Goal: Book appointment/travel/reservation

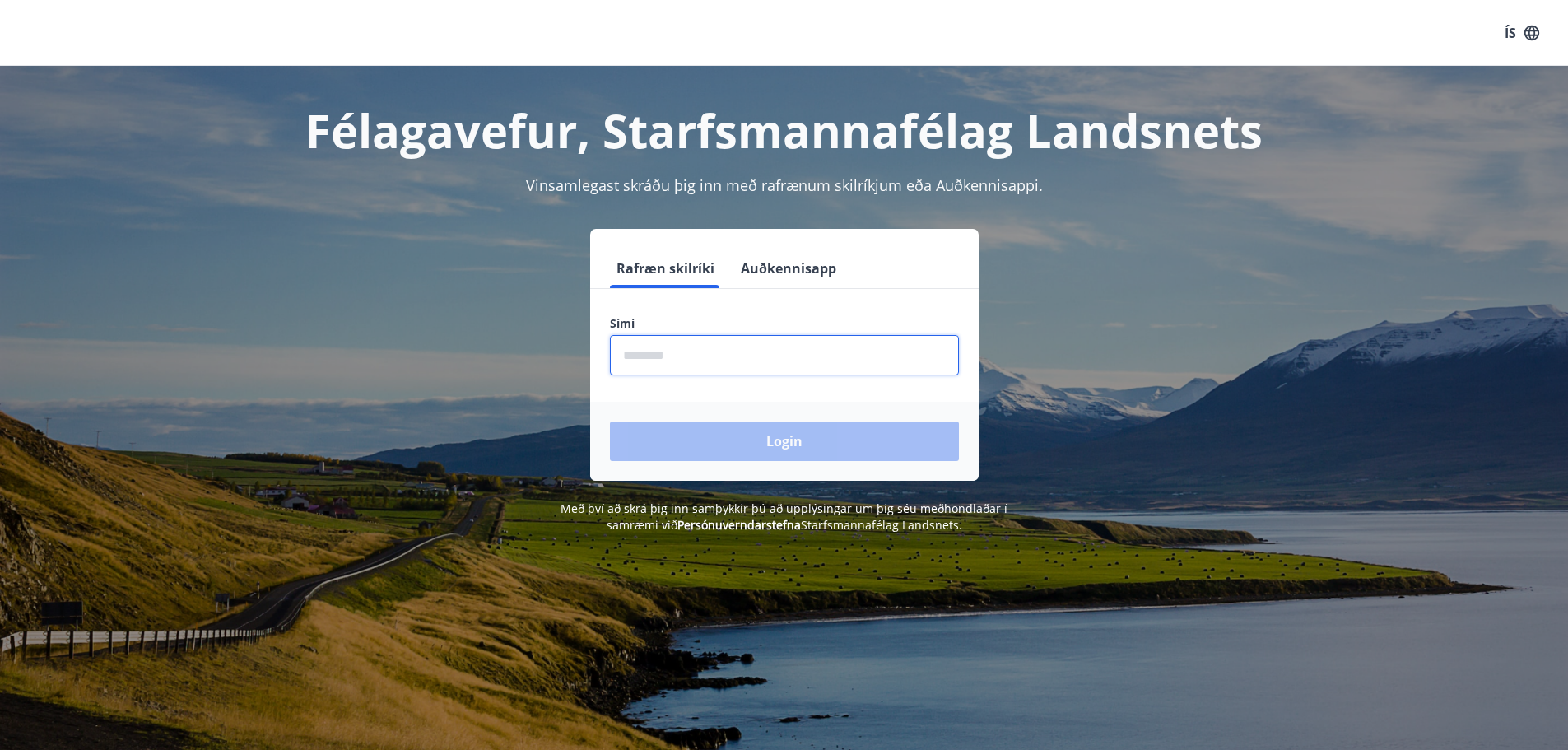
click at [642, 358] on input "phone" at bounding box center [784, 355] width 349 height 41
type input "********"
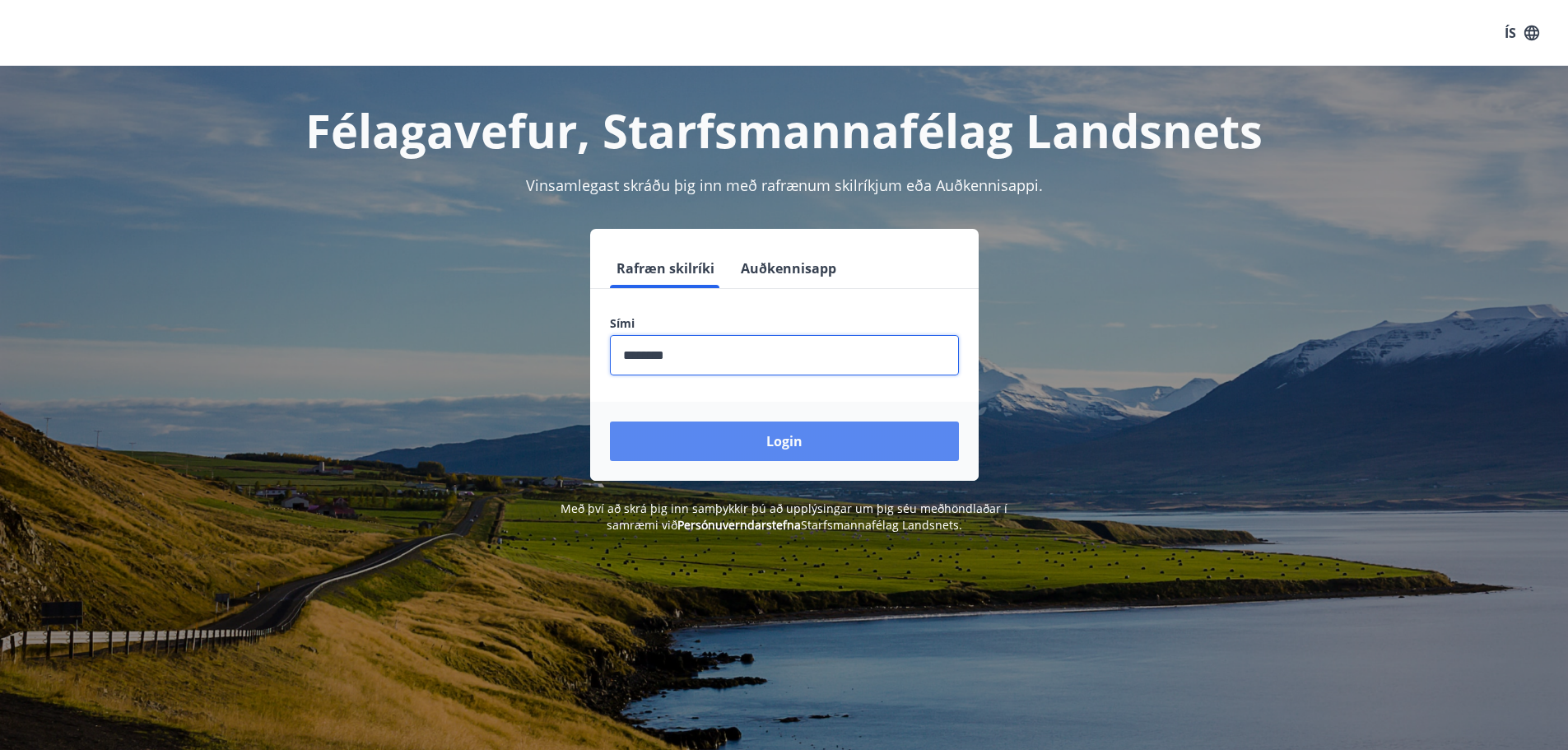
click at [762, 442] on button "Login" at bounding box center [784, 441] width 349 height 40
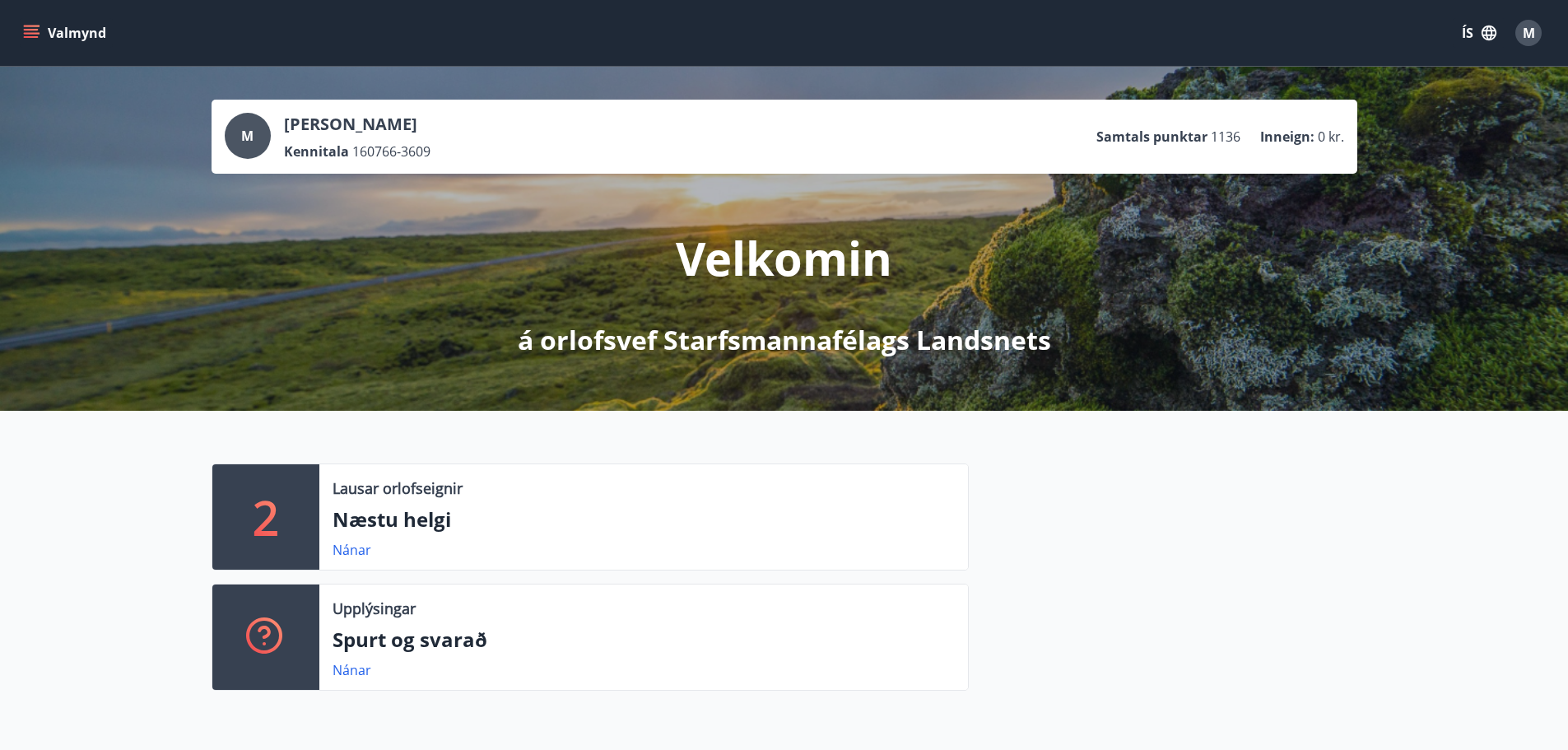
click at [33, 28] on icon "menu" at bounding box center [30, 32] width 16 height 16
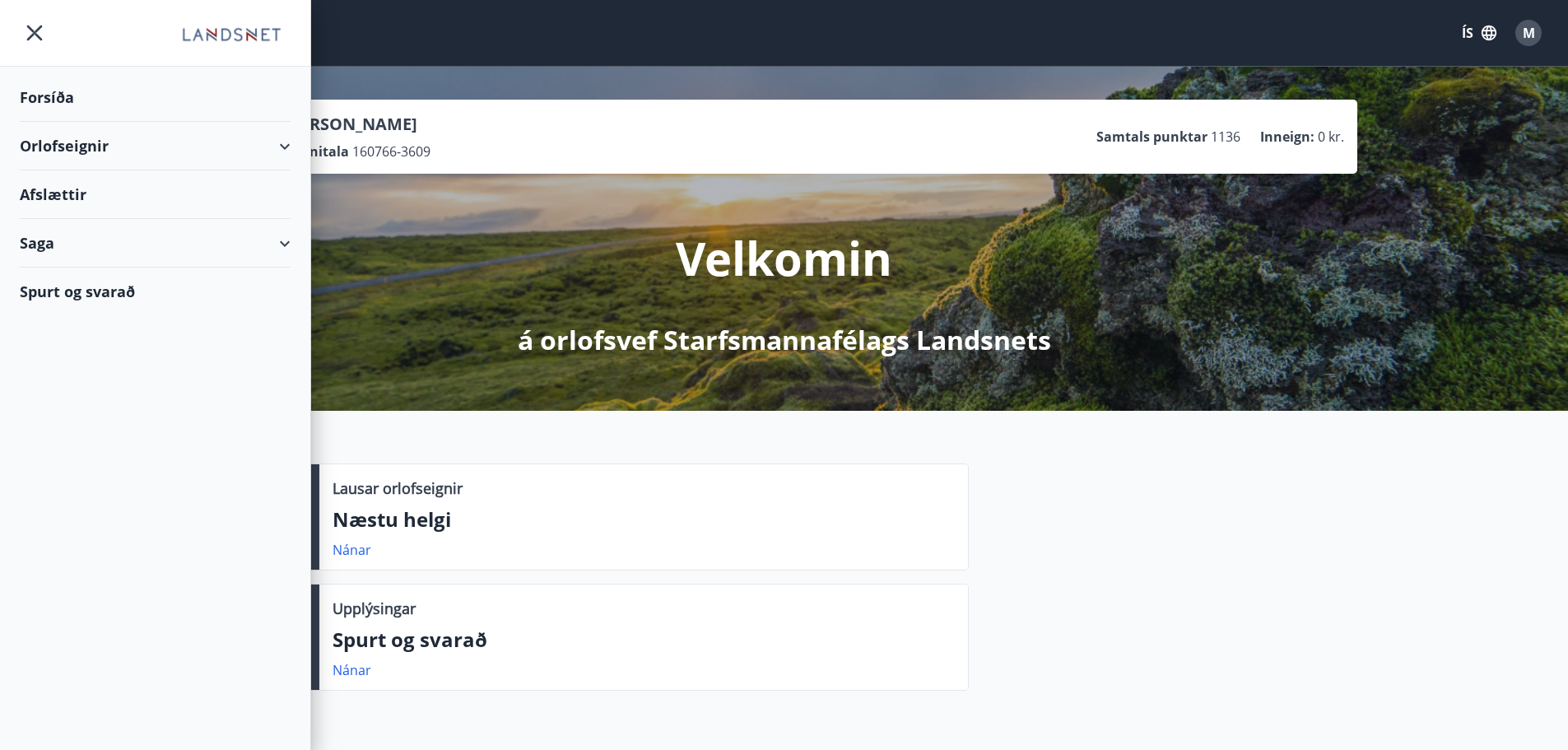
click at [96, 148] on div "Orlofseignir" at bounding box center [155, 145] width 271 height 48
click at [103, 224] on div "Bókunardagatal" at bounding box center [155, 222] width 244 height 35
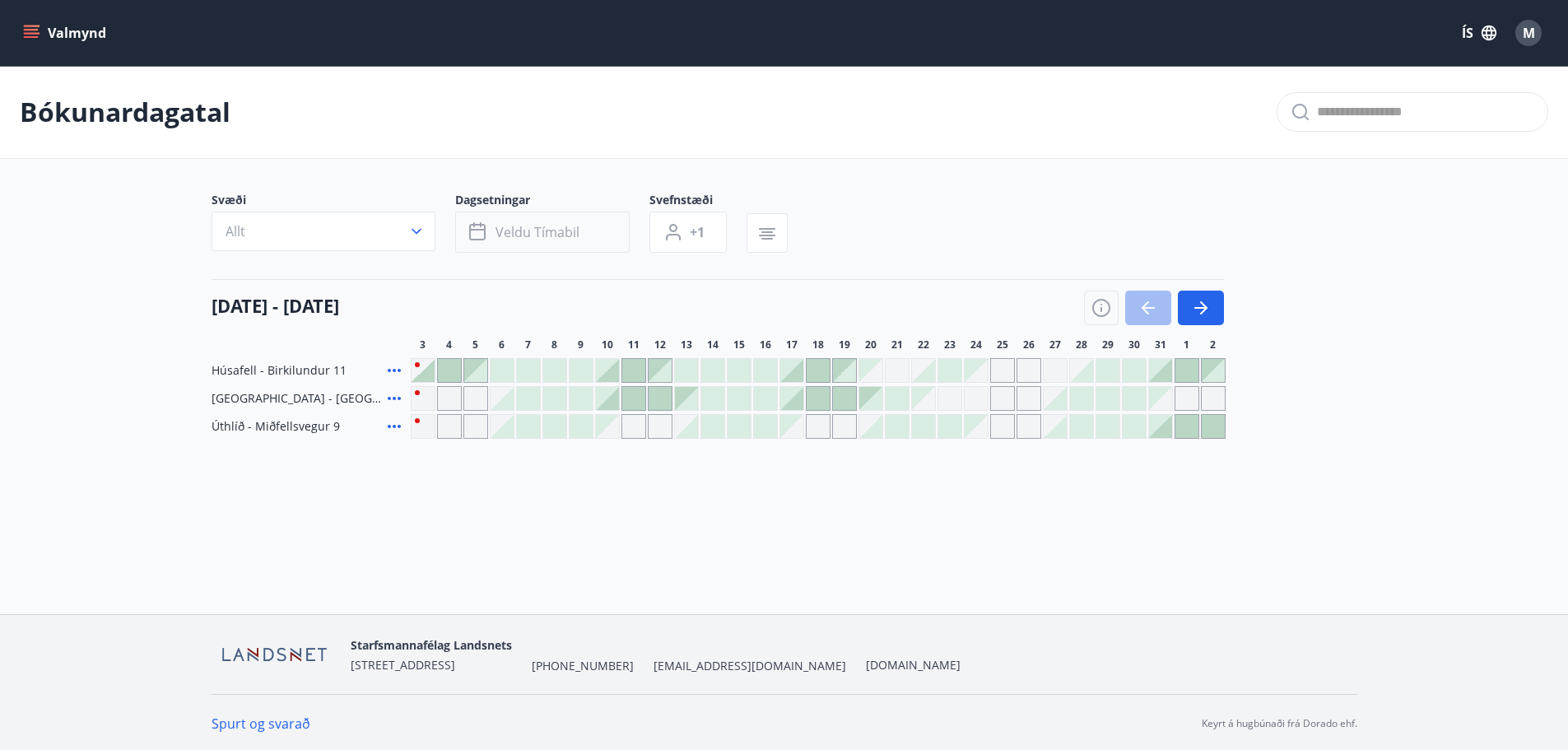
click at [546, 232] on span "Veldu tímabil" at bounding box center [537, 232] width 84 height 18
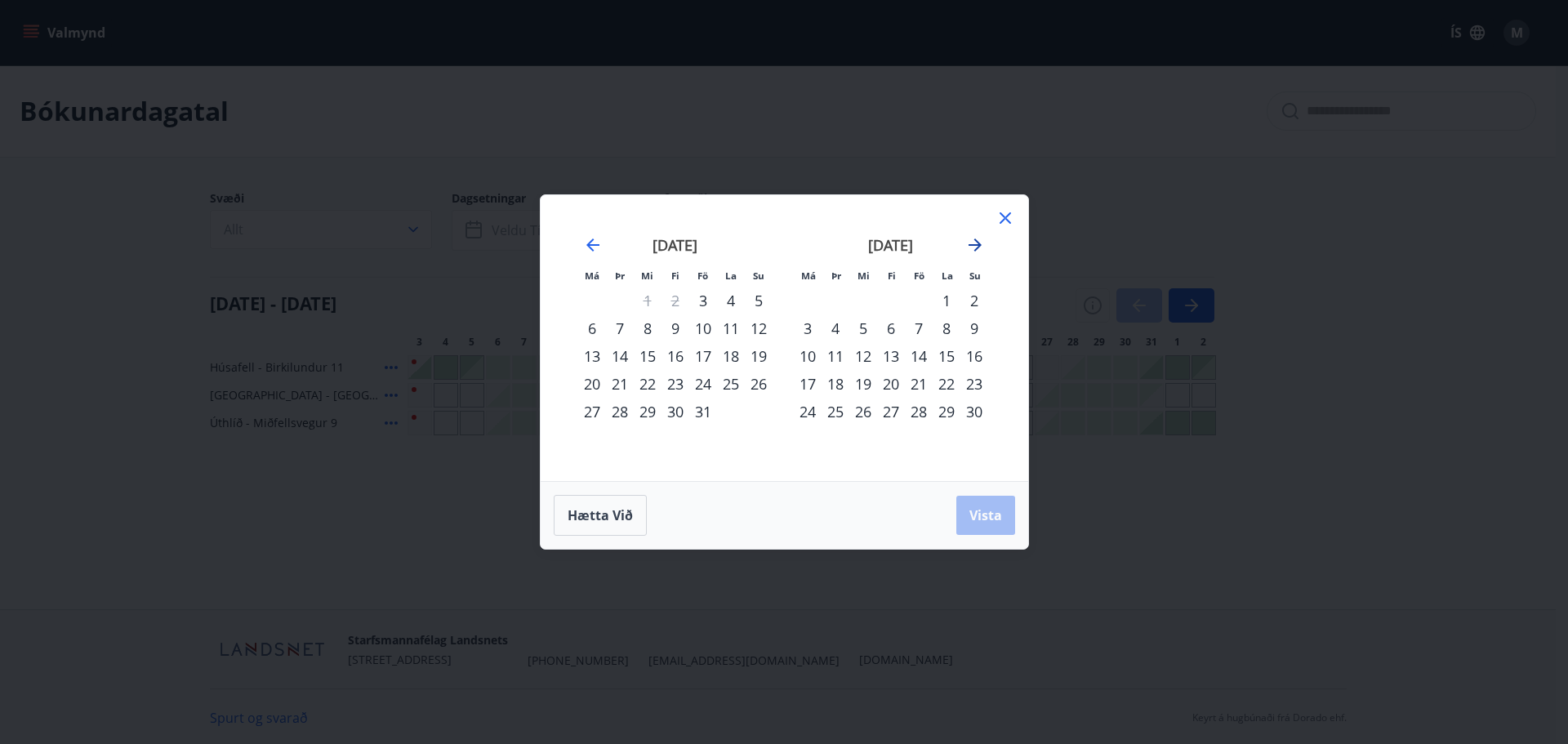
click at [981, 246] on icon "Move forward to switch to the next month." at bounding box center [975, 244] width 19 height 19
click at [675, 248] on strong "[DATE]" at bounding box center [675, 244] width 45 height 19
click at [676, 299] on div "1" at bounding box center [675, 300] width 28 height 28
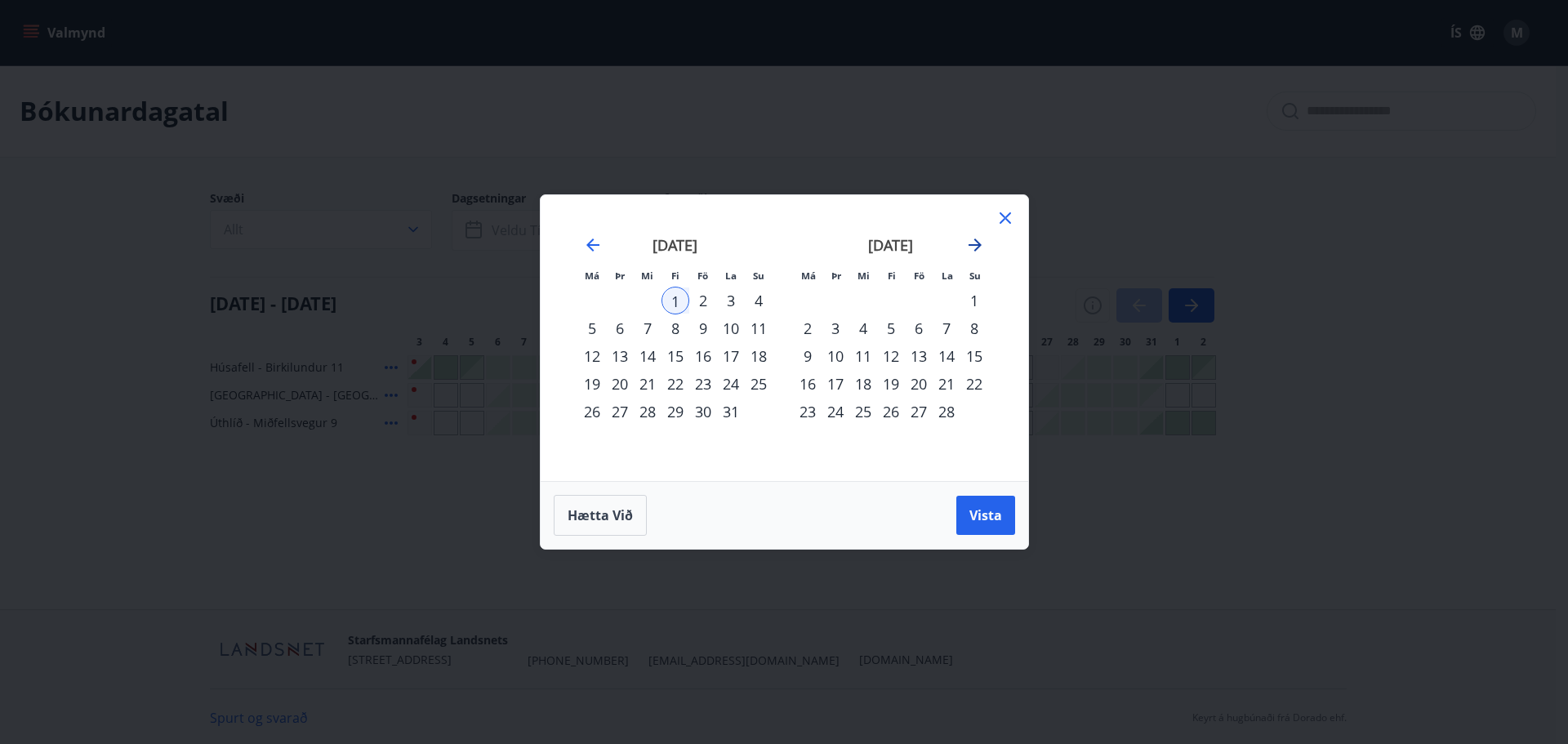
click at [973, 241] on icon "Move forward to switch to the next month." at bounding box center [975, 244] width 19 height 19
click at [834, 434] on div "31" at bounding box center [835, 439] width 28 height 28
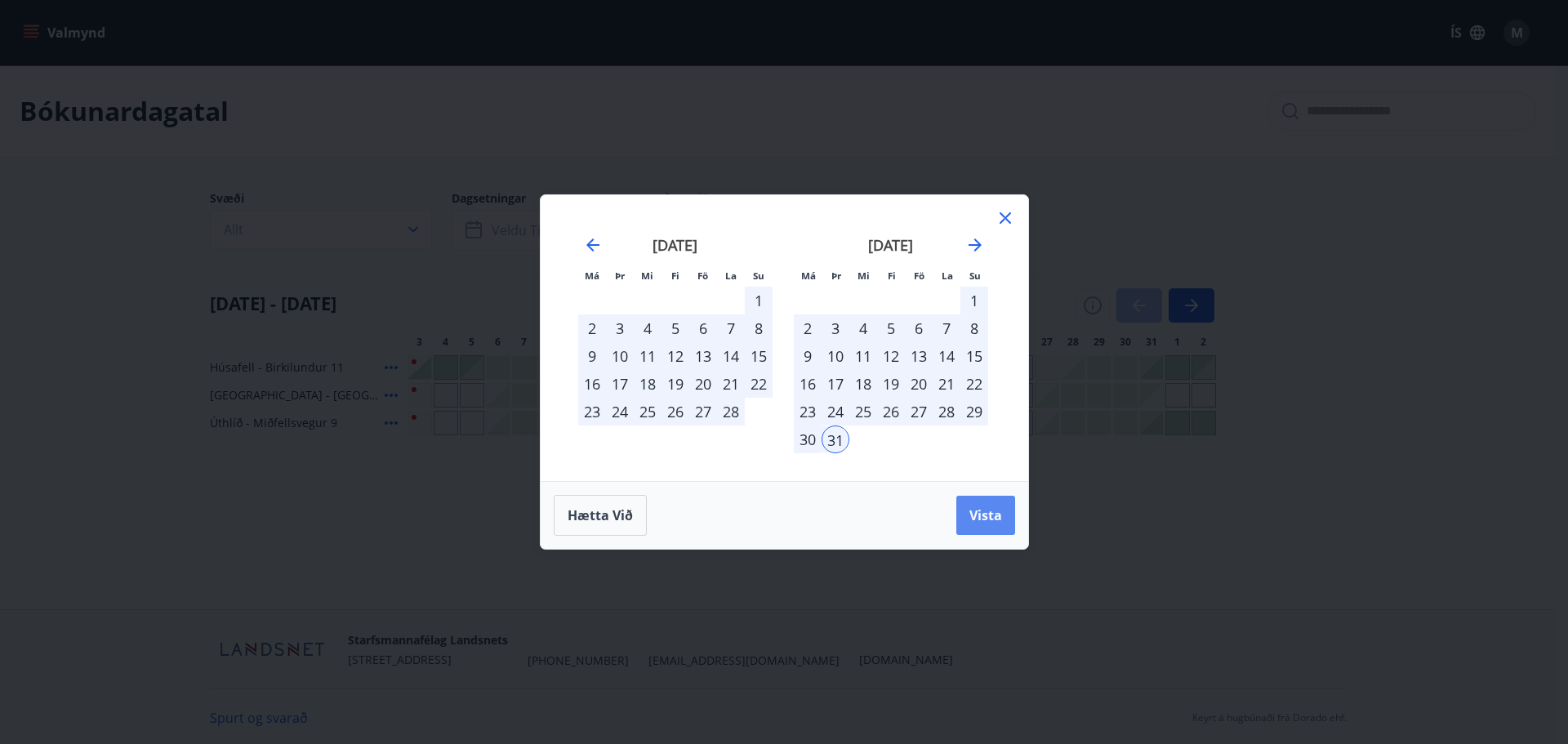
click at [993, 512] on span "Vista" at bounding box center [985, 515] width 33 height 18
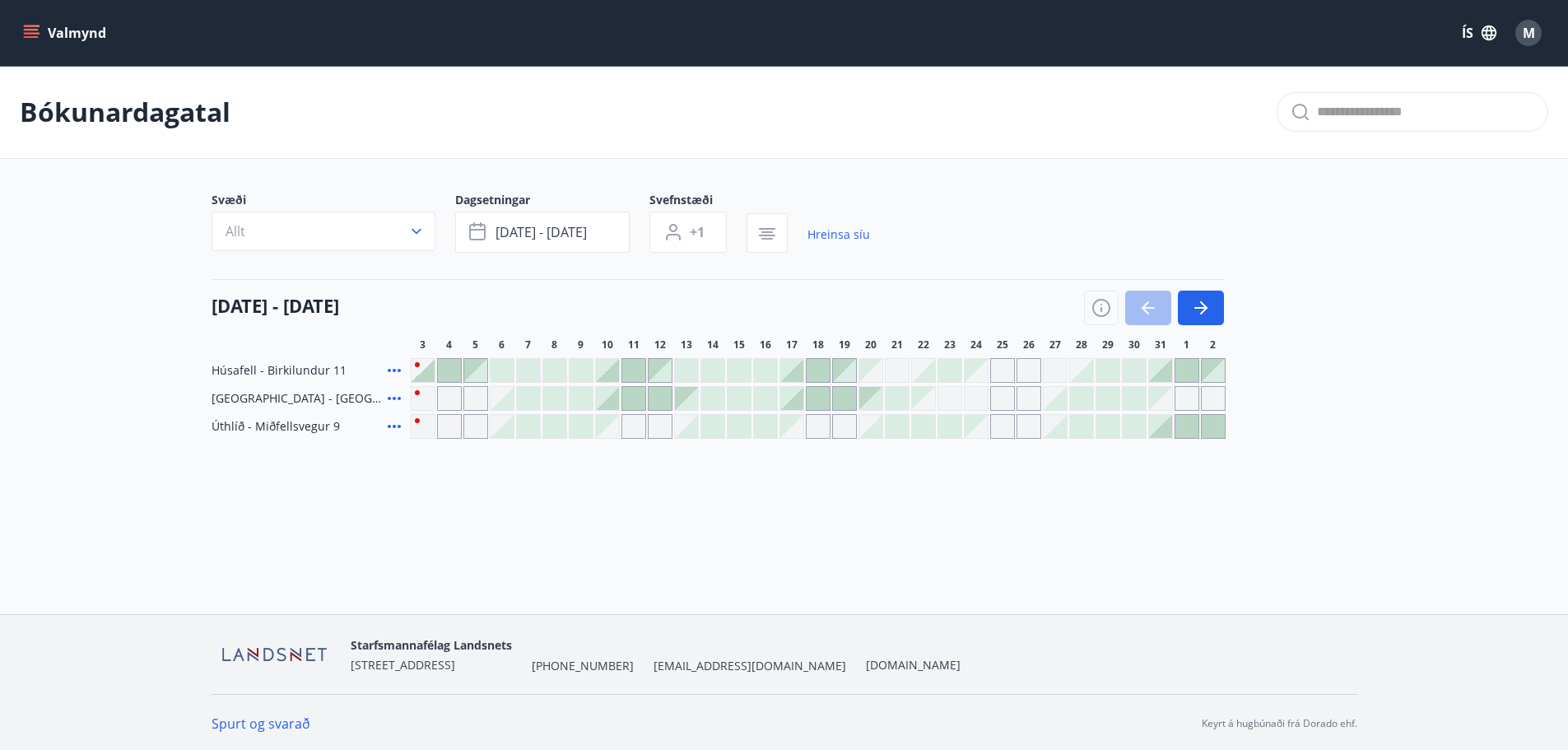
scroll to position [3, 0]
click at [1203, 298] on icon "button" at bounding box center [1201, 304] width 19 height 19
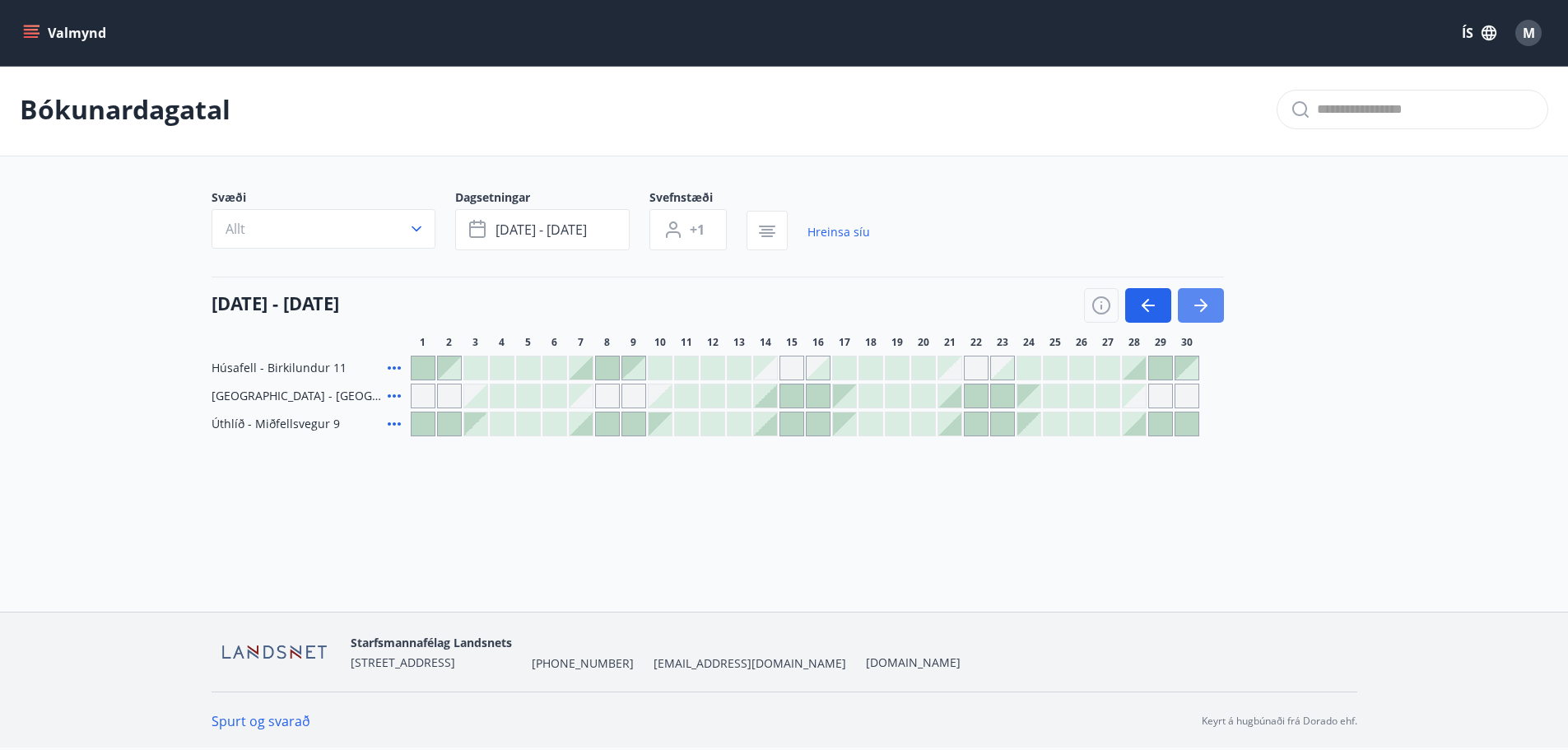
click at [1203, 298] on icon "button" at bounding box center [1201, 304] width 19 height 19
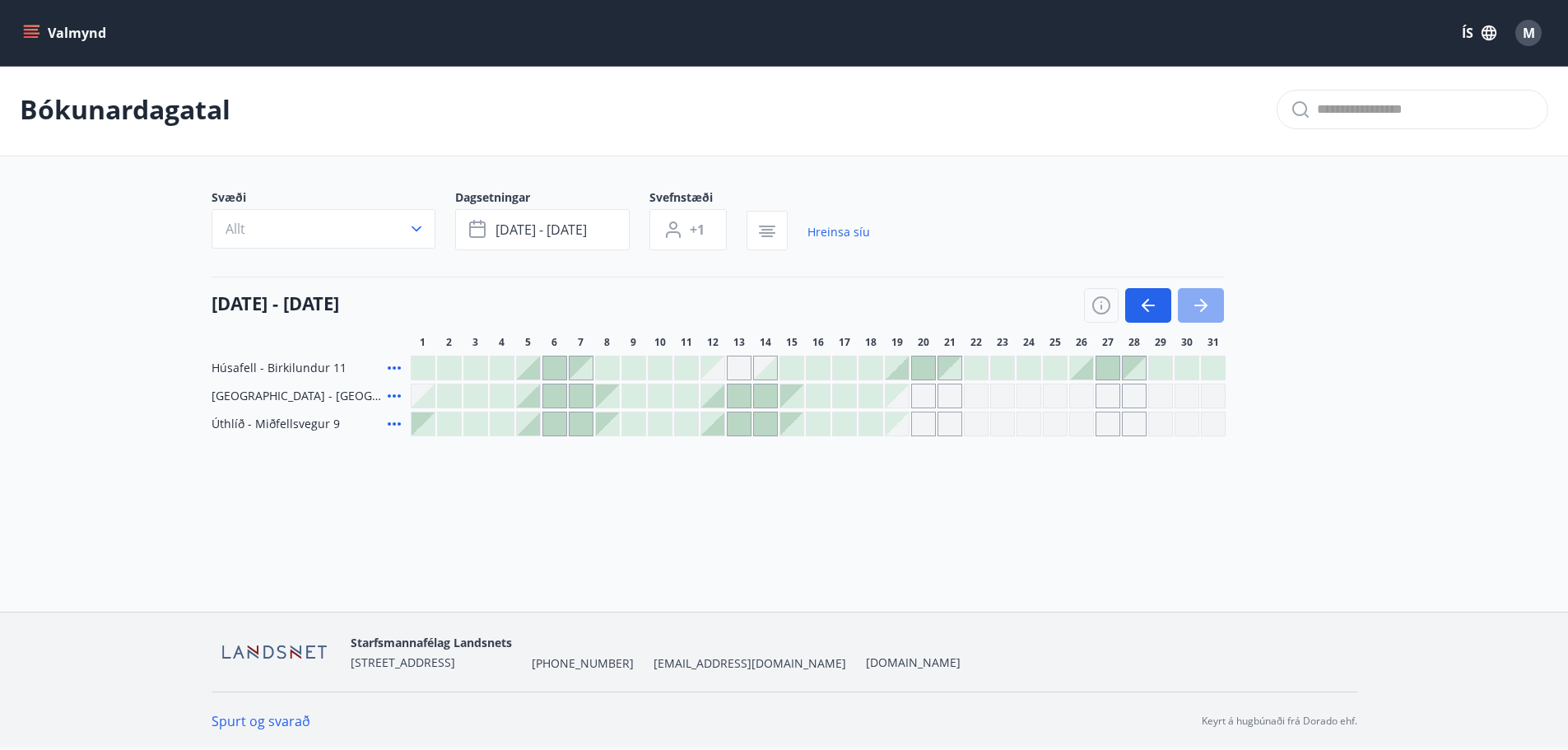
click at [1207, 298] on icon "button" at bounding box center [1201, 304] width 19 height 19
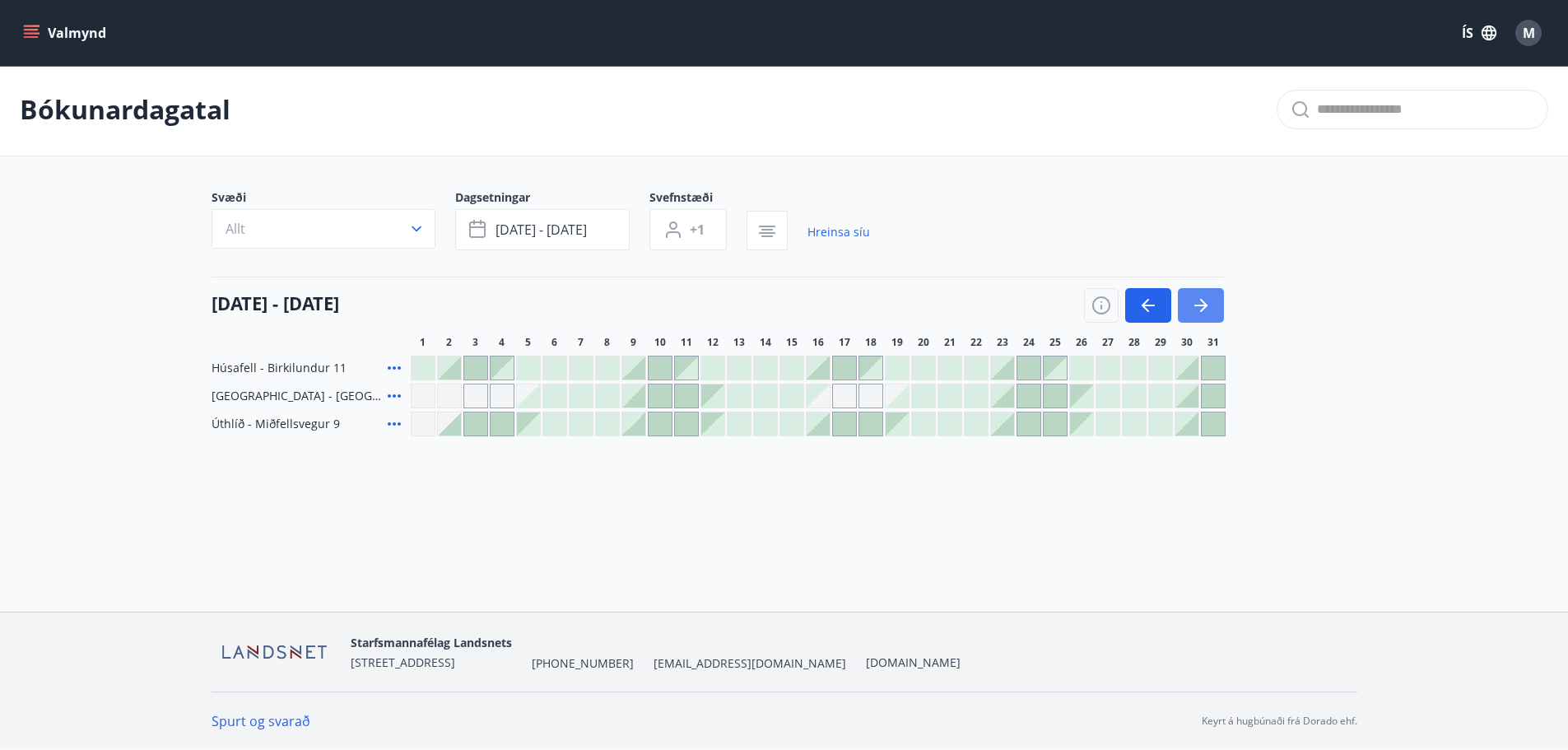
click at [1199, 300] on icon "button" at bounding box center [1201, 304] width 19 height 19
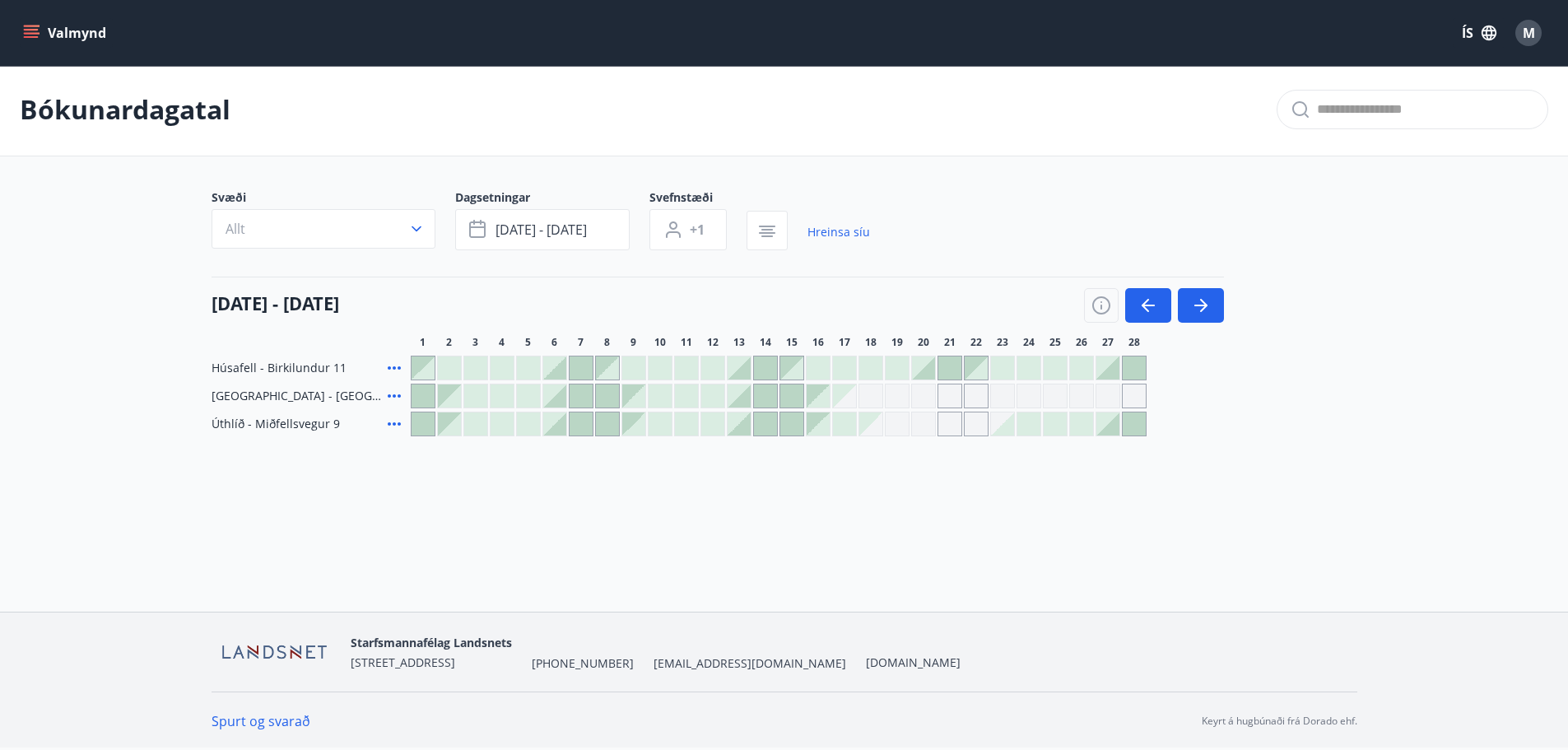
click at [930, 395] on div "Gráir dagar eru ekki bókanlegir" at bounding box center [924, 396] width 25 height 25
click at [916, 546] on div "Valmynd ÍS M [PERSON_NAME] Svæði Allt Dagsetningar [DATE] - [DATE] Svefnstæði +…" at bounding box center [784, 304] width 1568 height 614
click at [791, 396] on div at bounding box center [792, 396] width 23 height 23
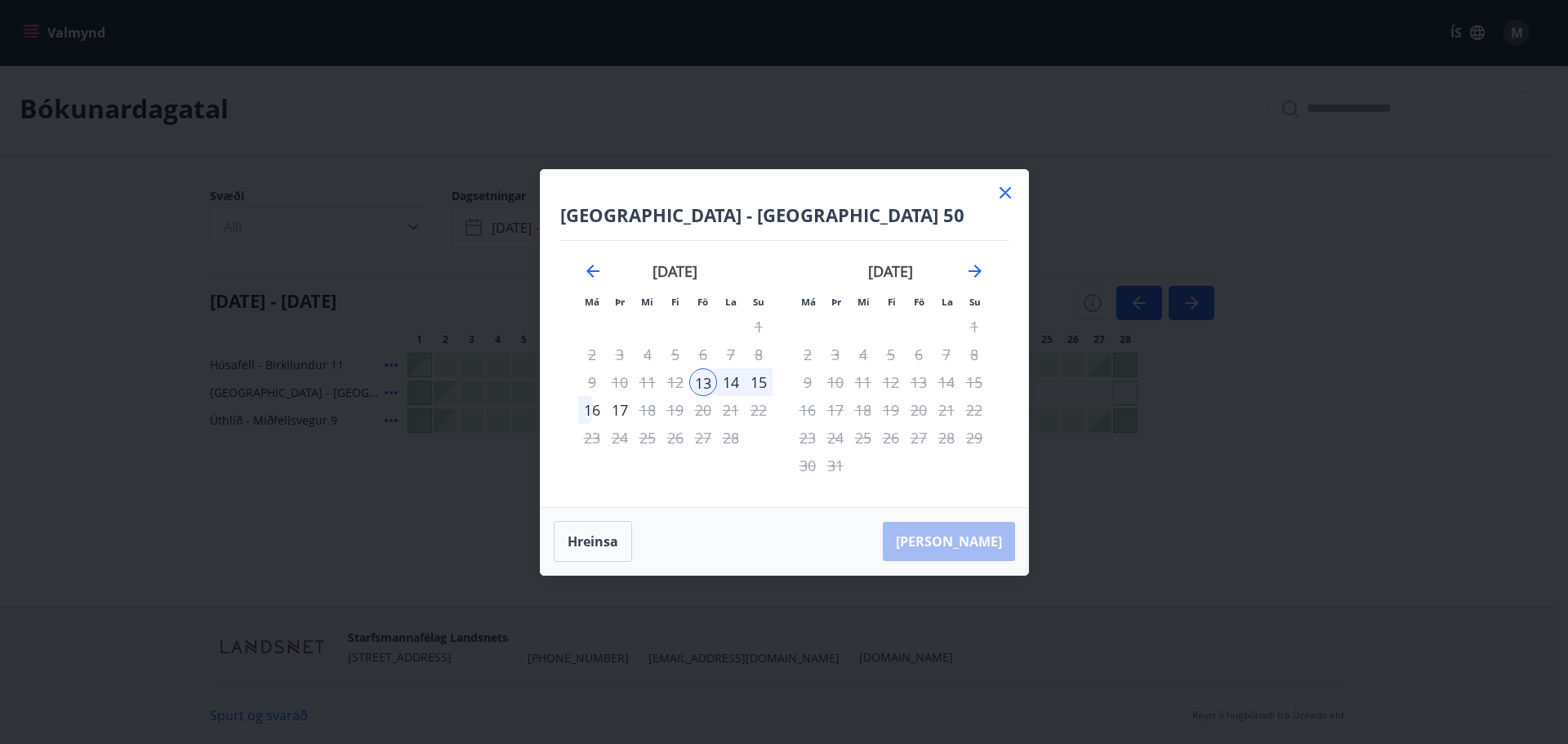
click at [1004, 195] on icon at bounding box center [1005, 192] width 19 height 19
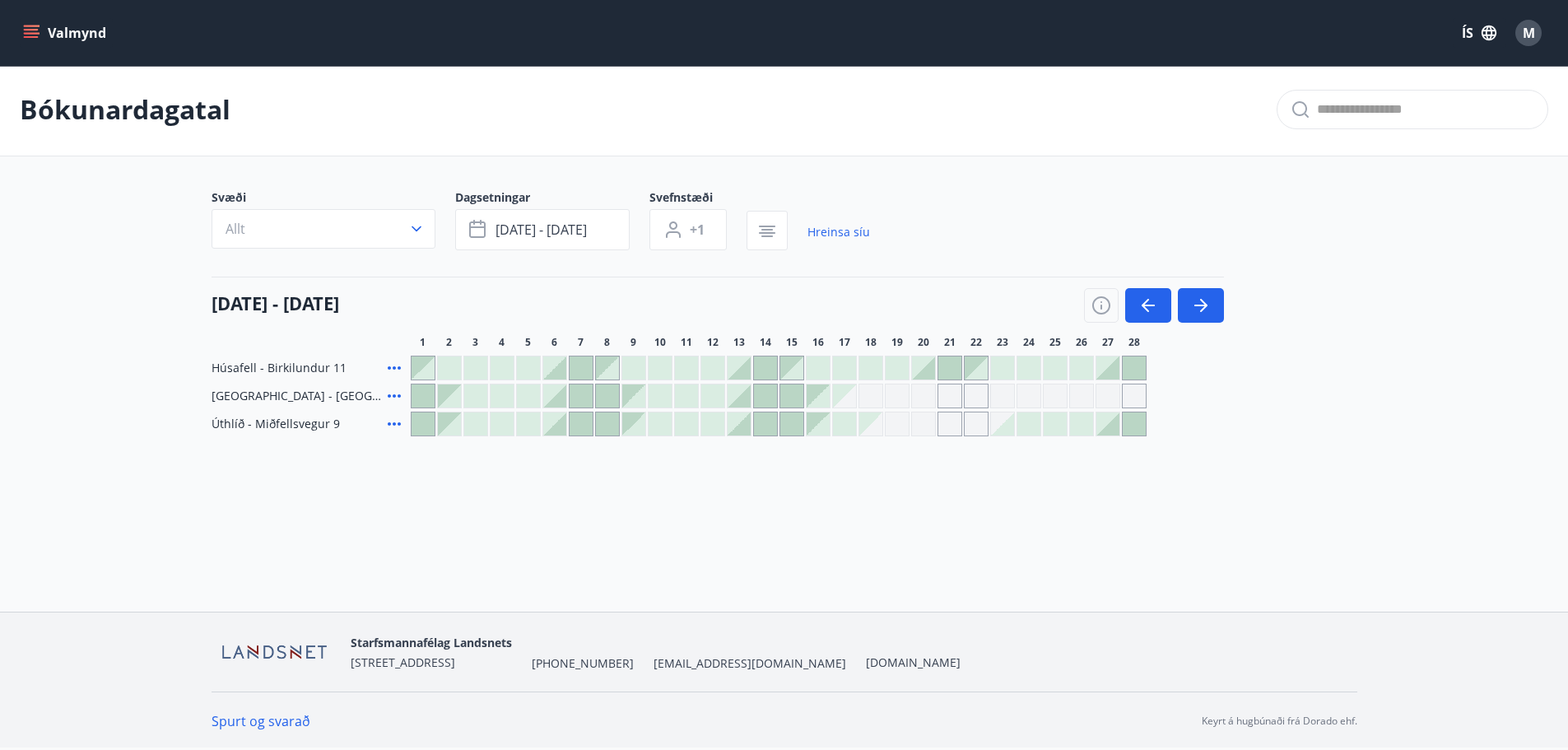
scroll to position [0, 0]
click at [743, 402] on div at bounding box center [739, 398] width 23 height 23
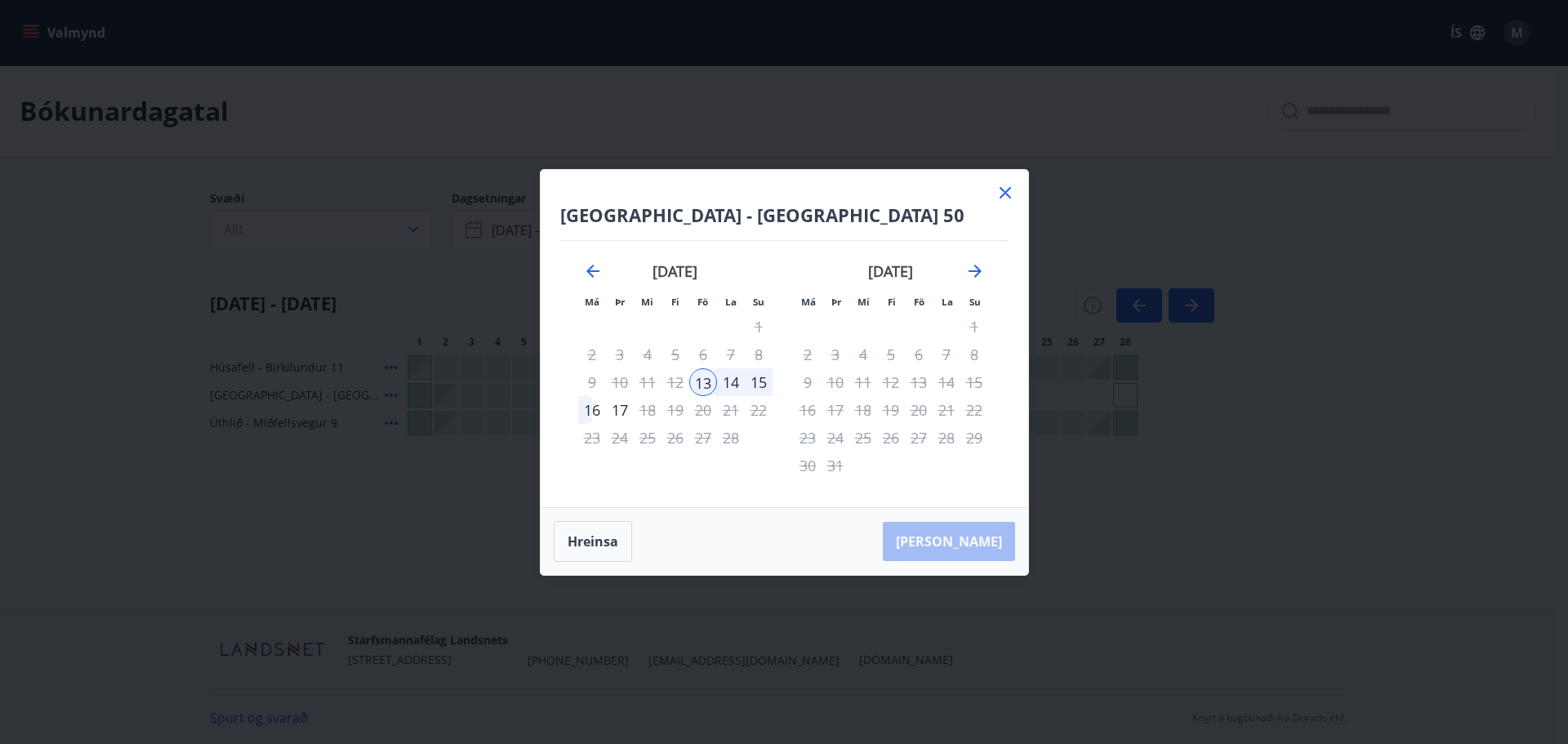
click at [586, 408] on div "16" at bounding box center [591, 409] width 28 height 28
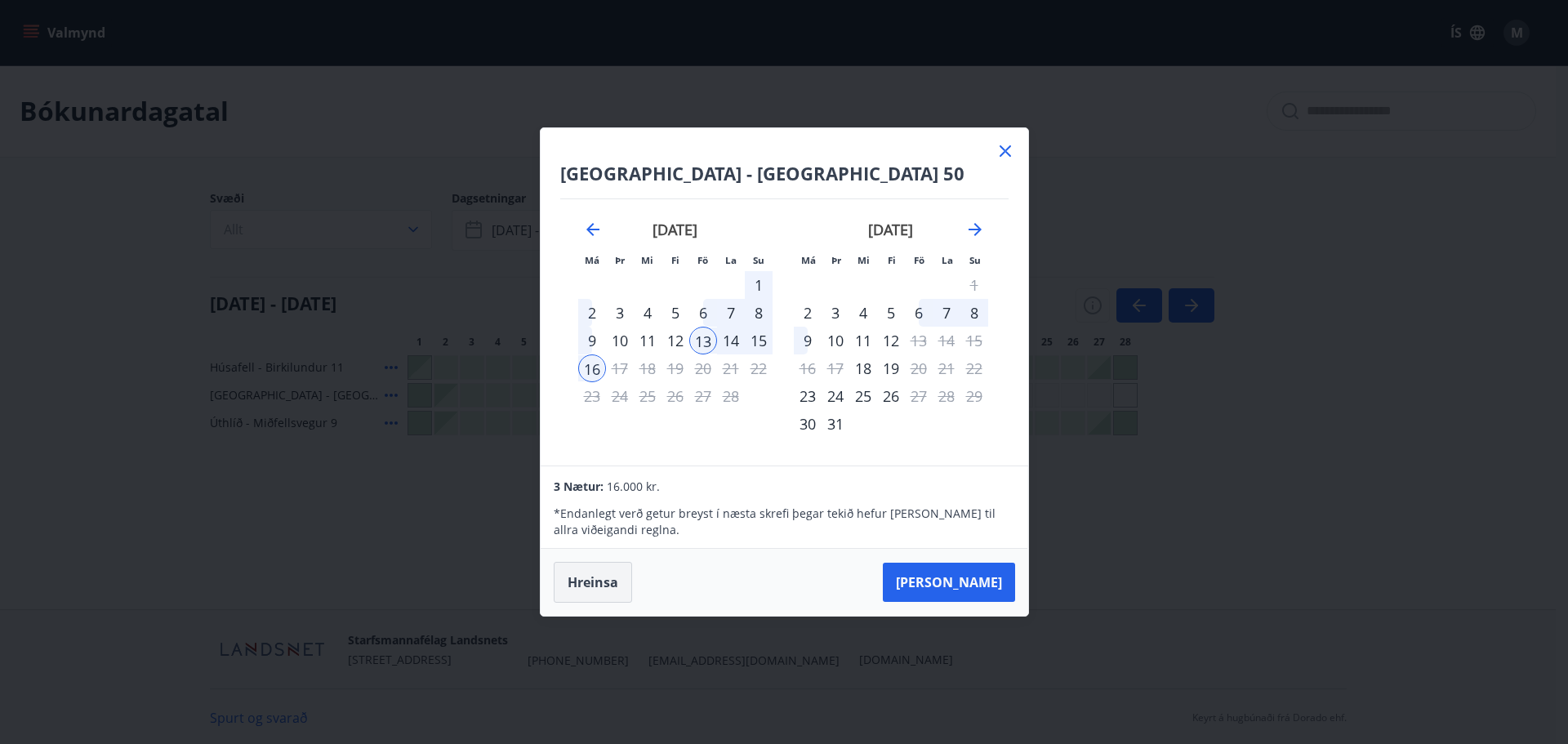
click at [596, 580] on button "Hreinsa" at bounding box center [592, 582] width 78 height 41
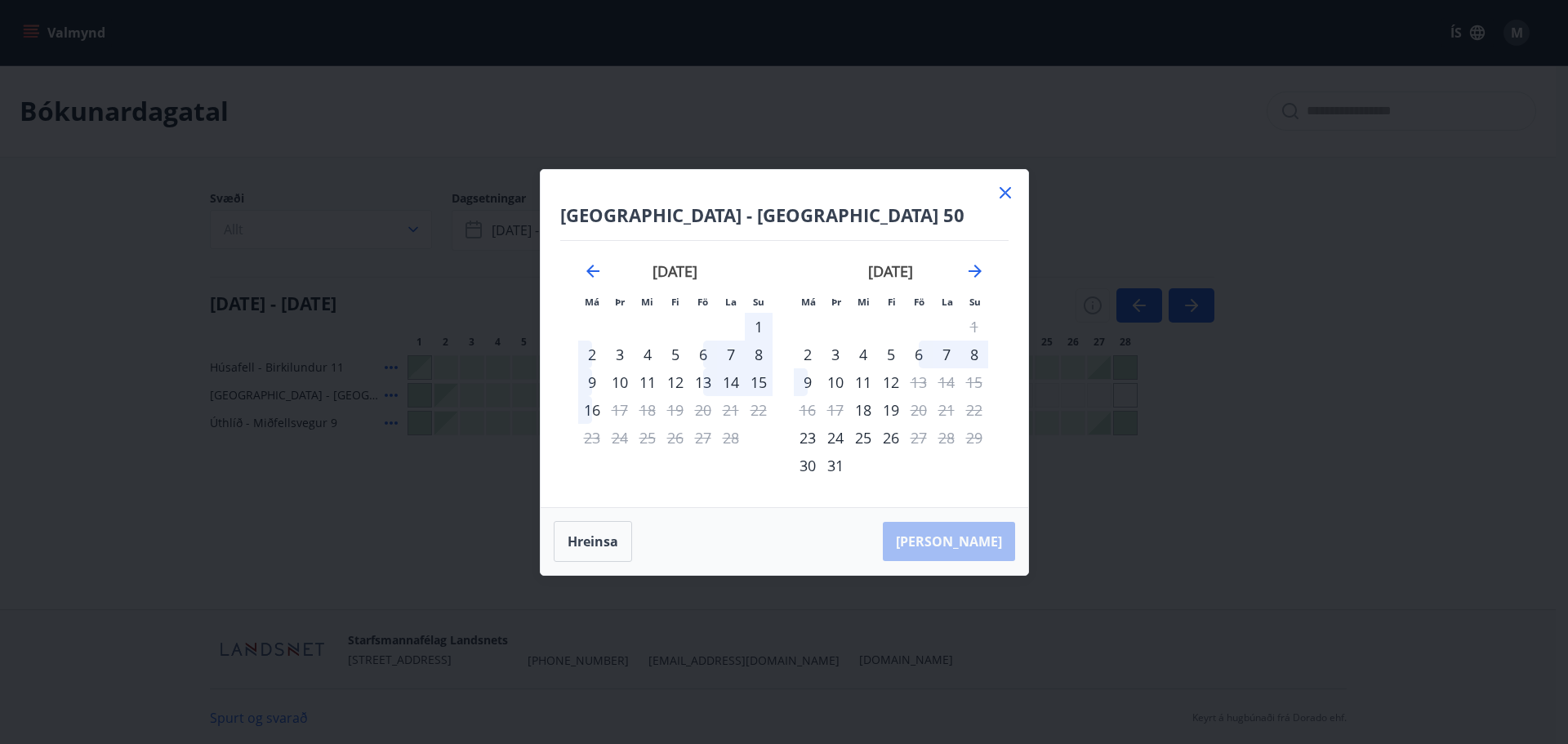
click at [920, 353] on div "6" at bounding box center [919, 354] width 28 height 28
click at [801, 380] on div "9" at bounding box center [807, 382] width 28 height 28
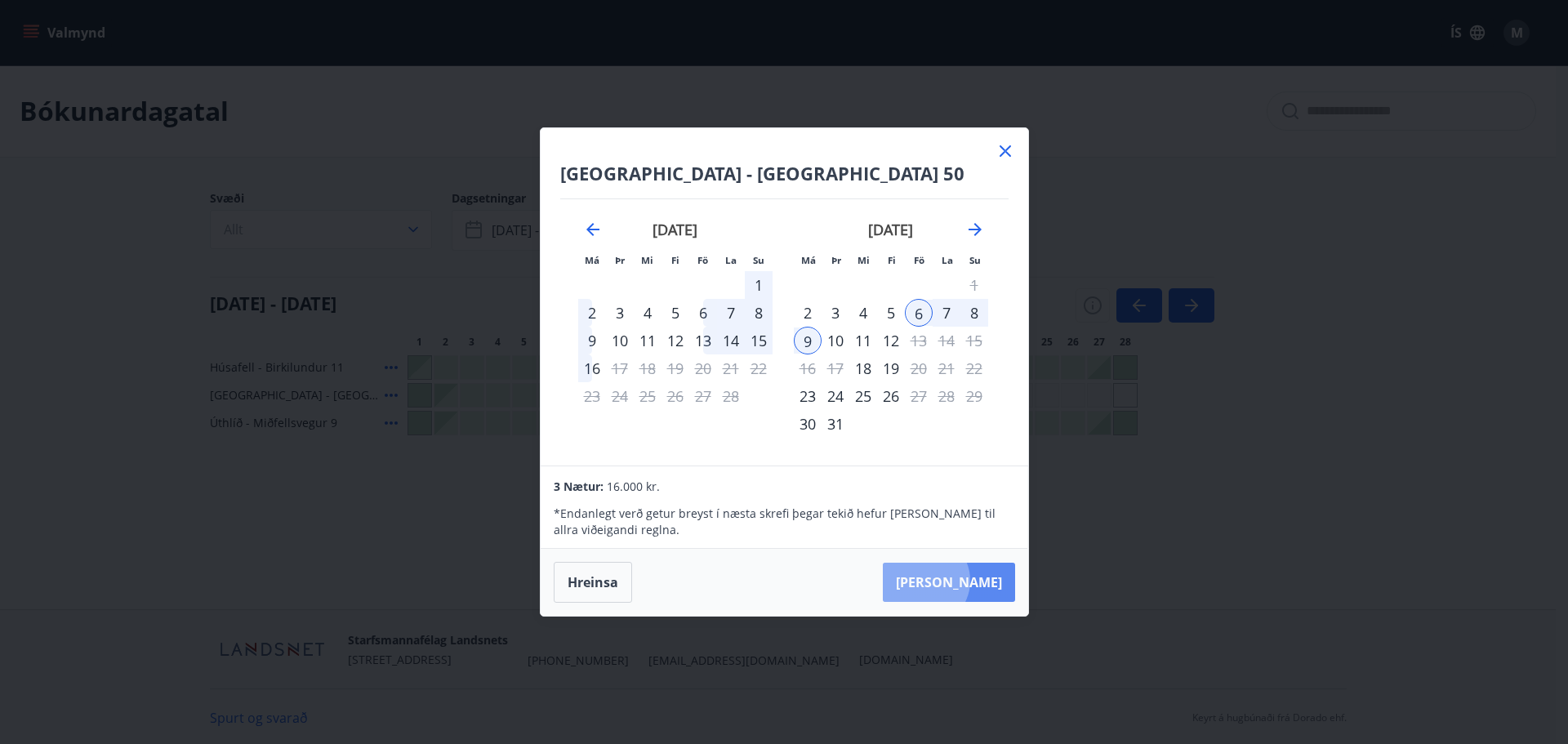
click at [975, 580] on button "[PERSON_NAME]" at bounding box center [949, 582] width 133 height 39
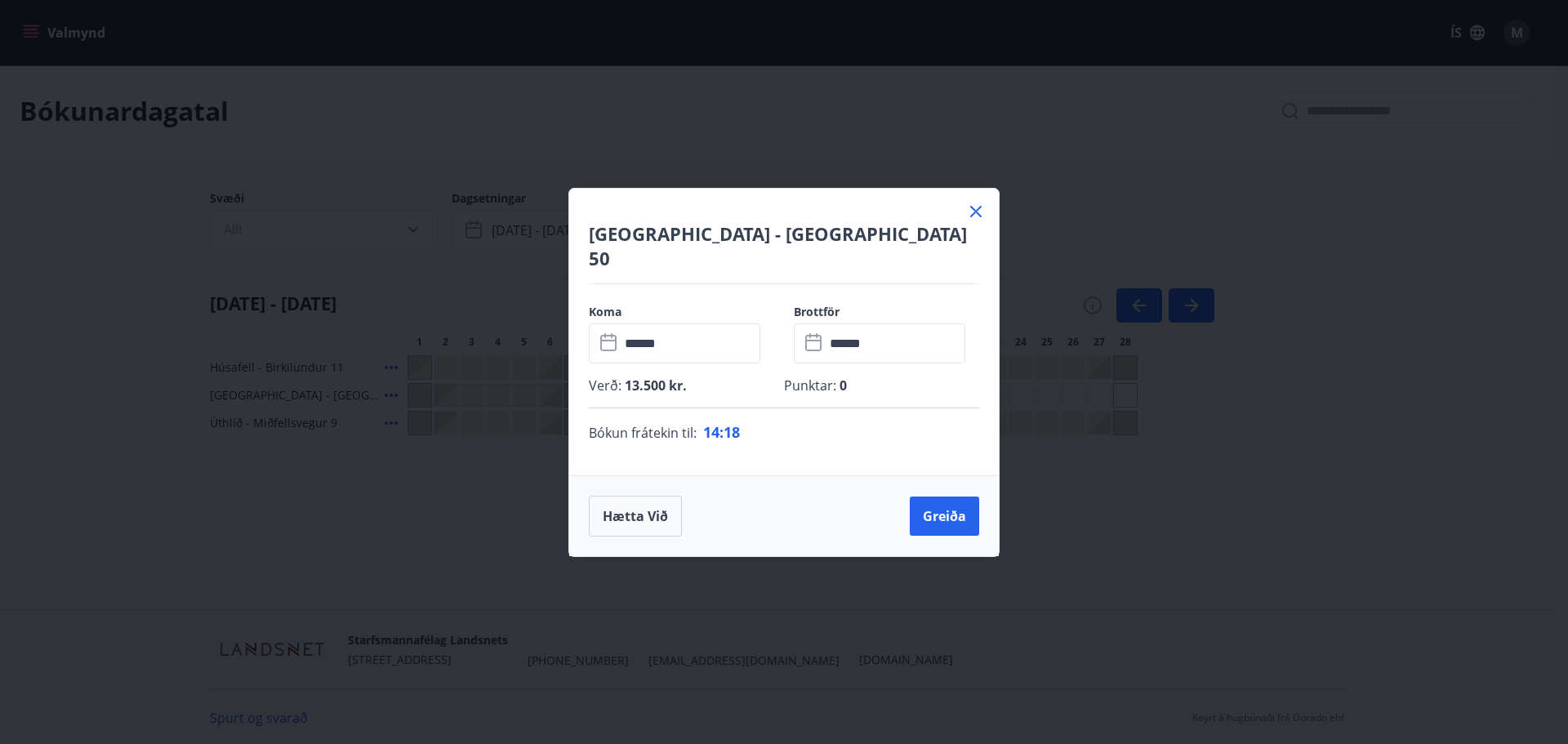
drag, startPoint x: 853, startPoint y: 215, endPoint x: 1051, endPoint y: 243, distance: 200.0
click at [1065, 252] on div "[GEOGRAPHIC_DATA] - Klettaborg 50 Koma ​ ****** ​ Brottför ​ ****** ​ Verð : 13…" at bounding box center [784, 372] width 1568 height 744
click at [947, 502] on button "Greiða" at bounding box center [944, 516] width 70 height 39
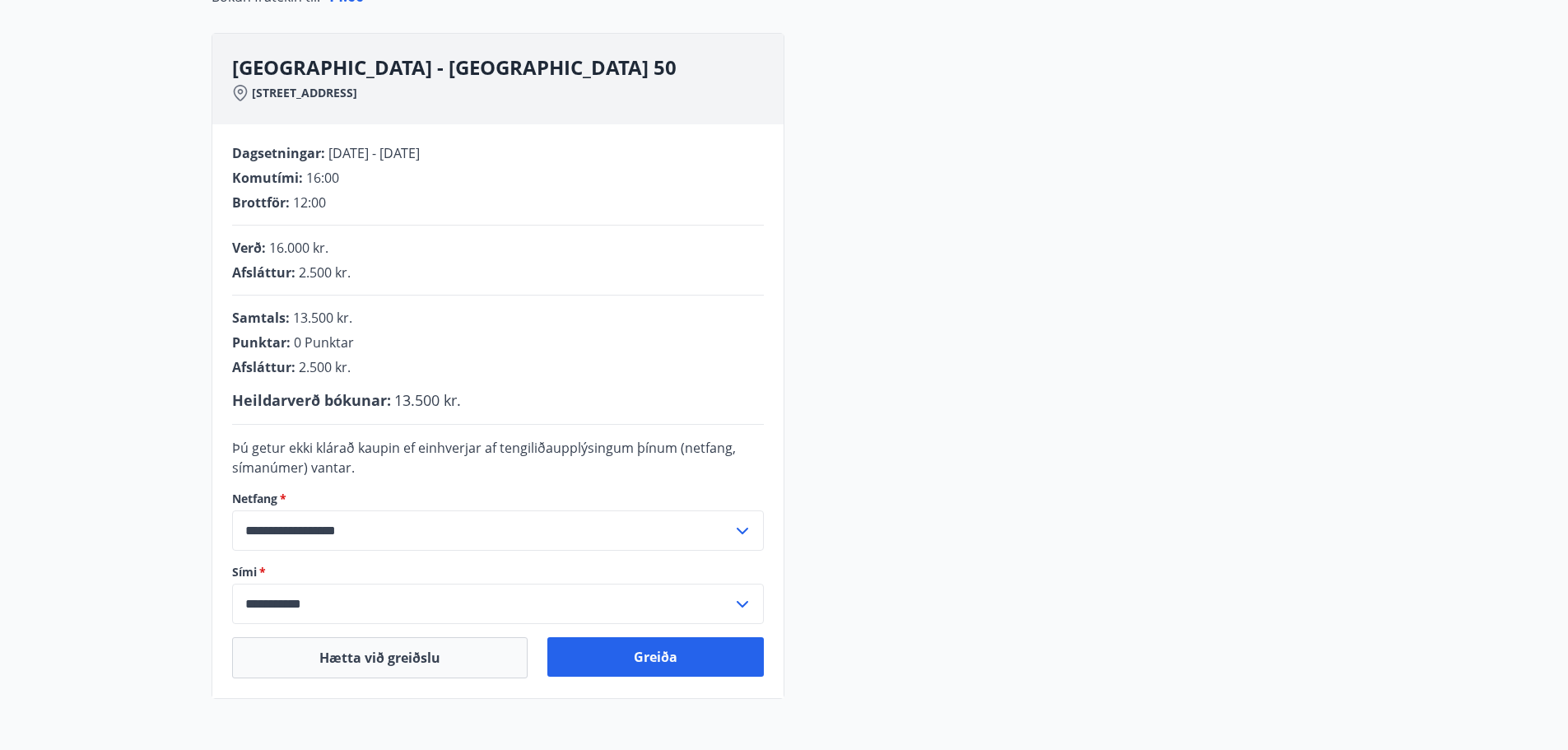
scroll to position [247, 0]
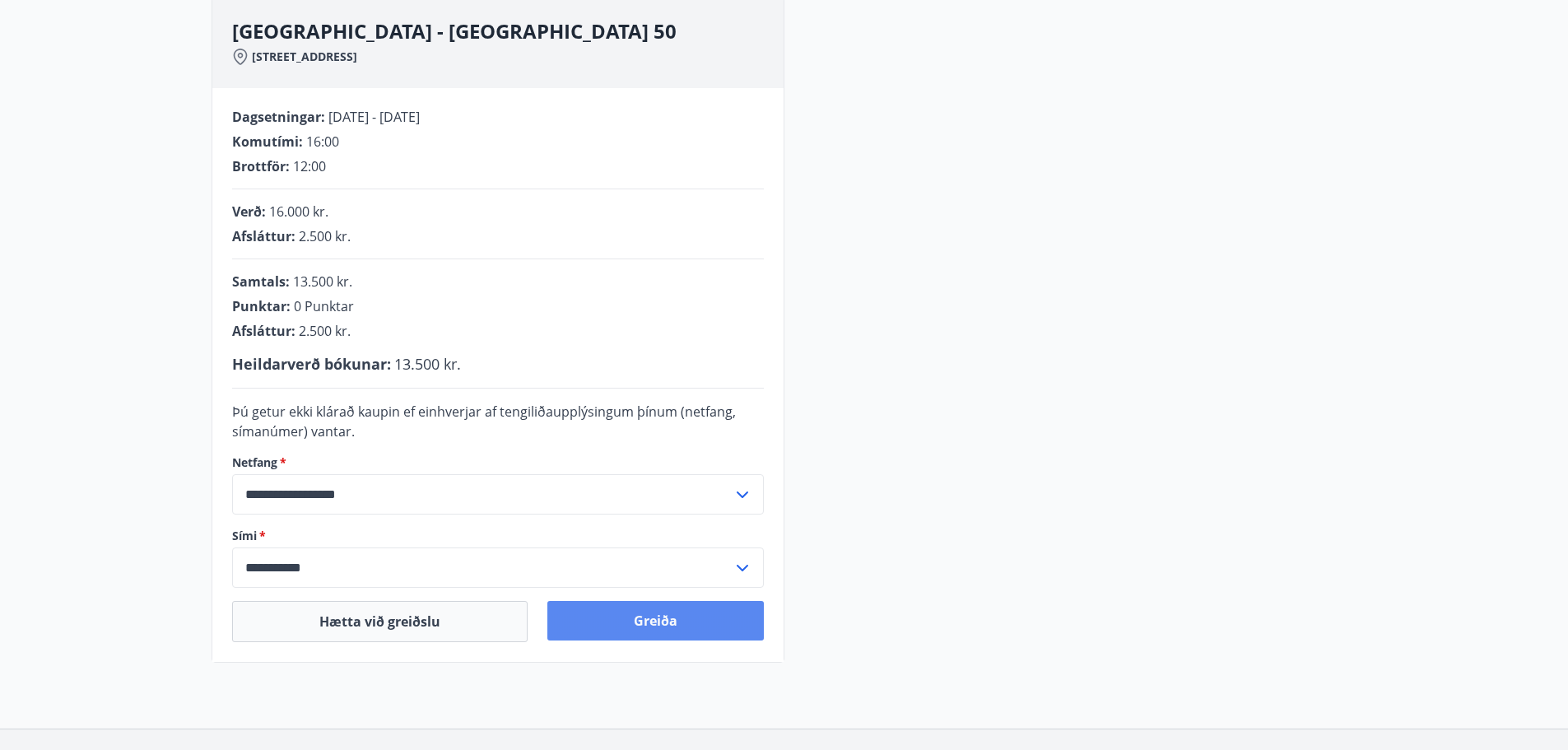
click at [655, 621] on button "Greiða" at bounding box center [655, 621] width 217 height 40
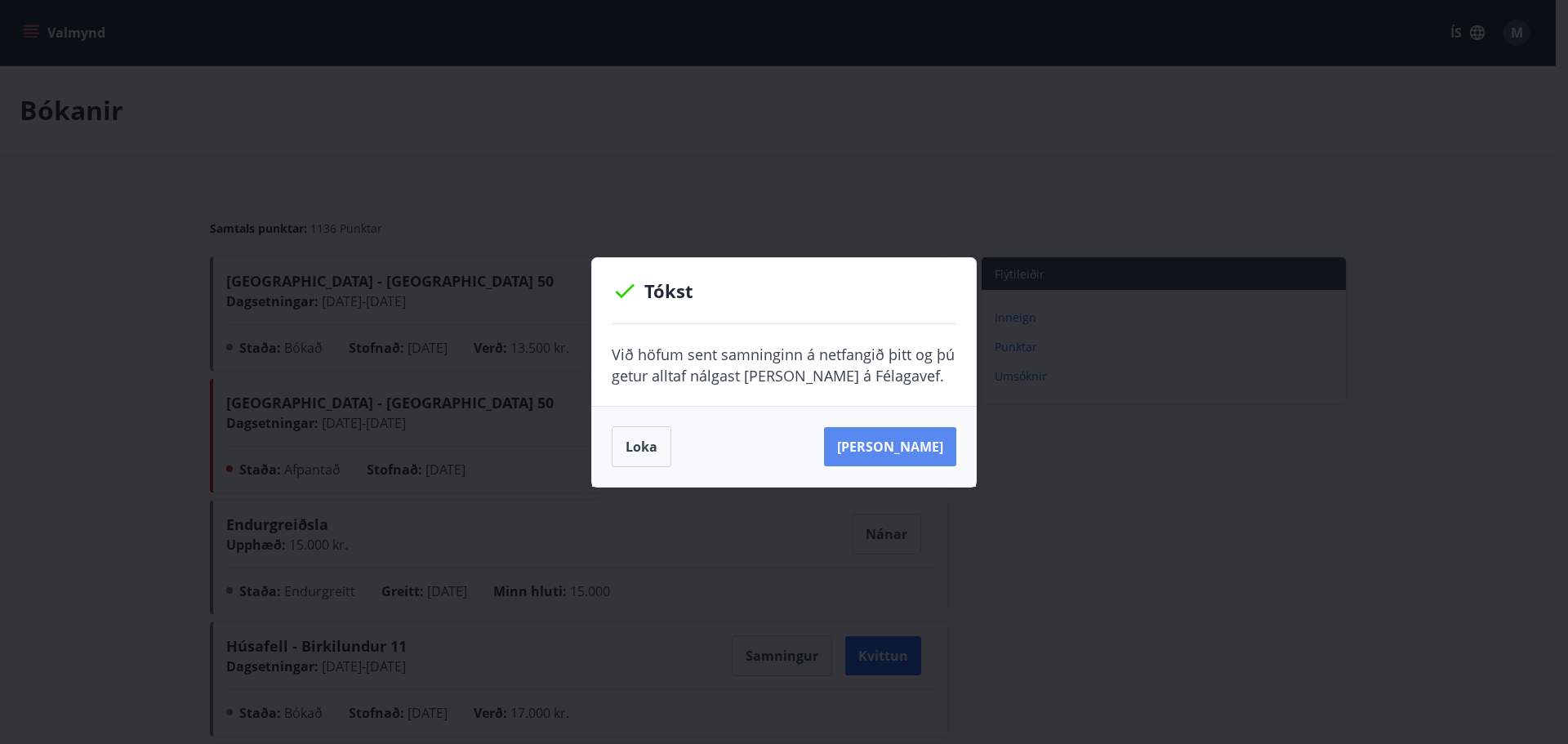
click at [893, 445] on button "[PERSON_NAME]" at bounding box center [890, 446] width 133 height 39
